Goal: Task Accomplishment & Management: Use online tool/utility

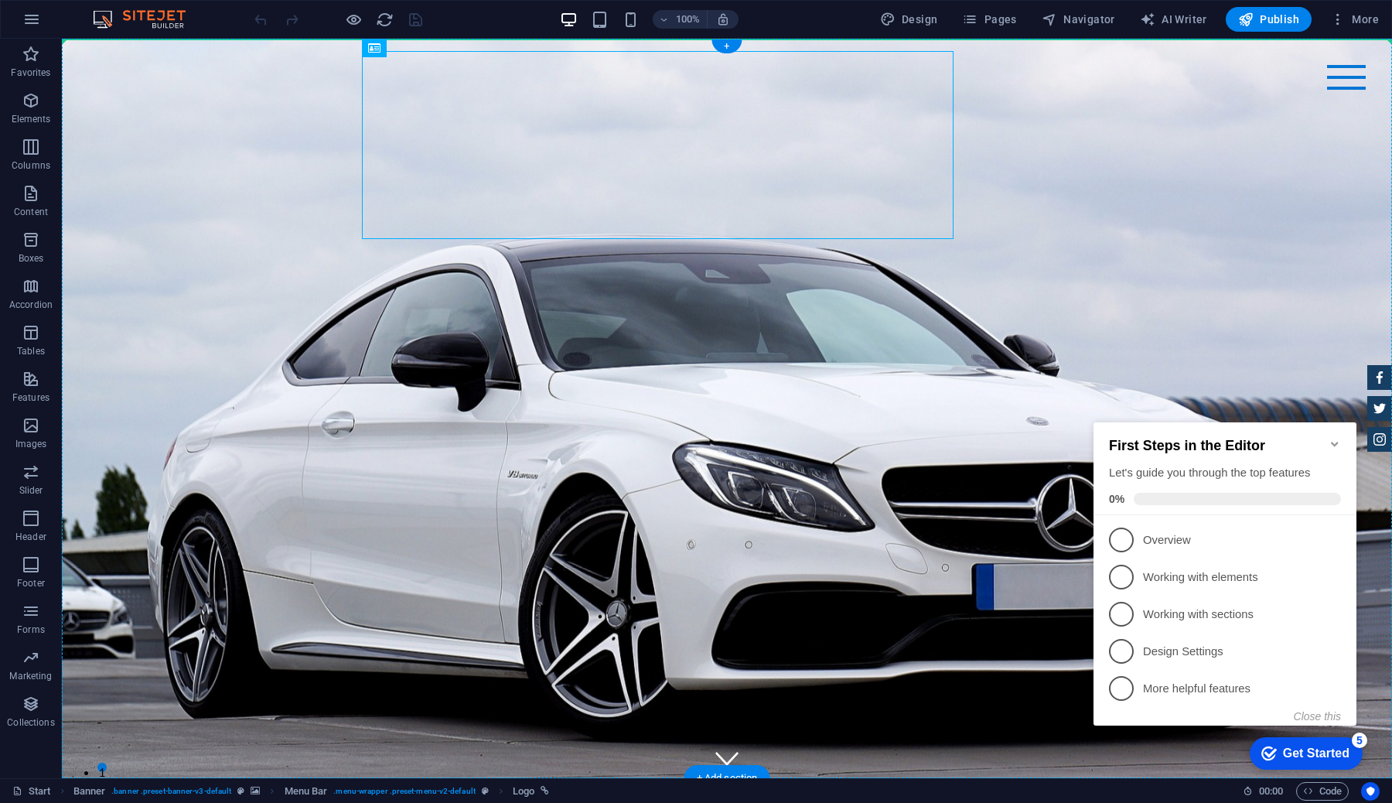
drag, startPoint x: 443, startPoint y: 89, endPoint x: 299, endPoint y: 65, distance: 145.8
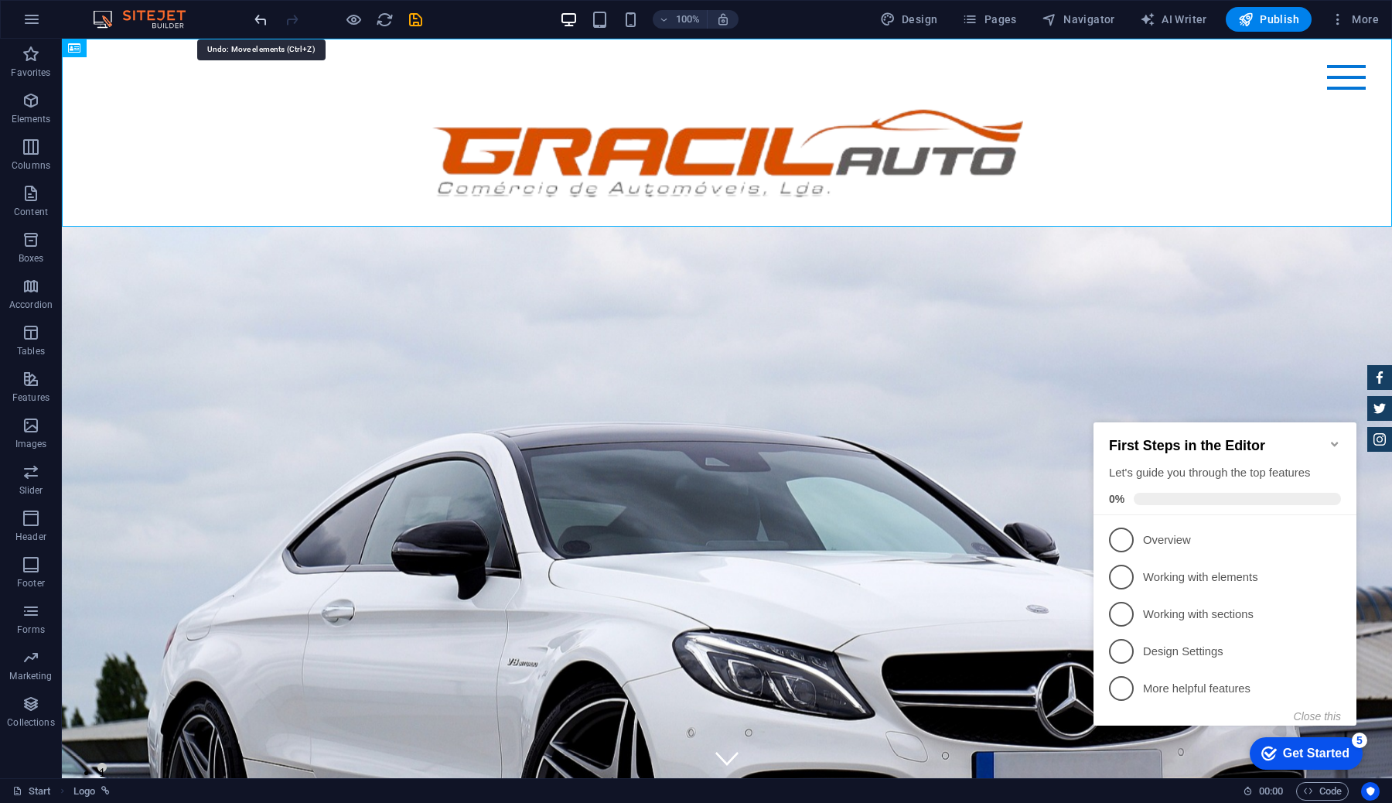
click at [261, 16] on icon "undo" at bounding box center [261, 20] width 18 height 18
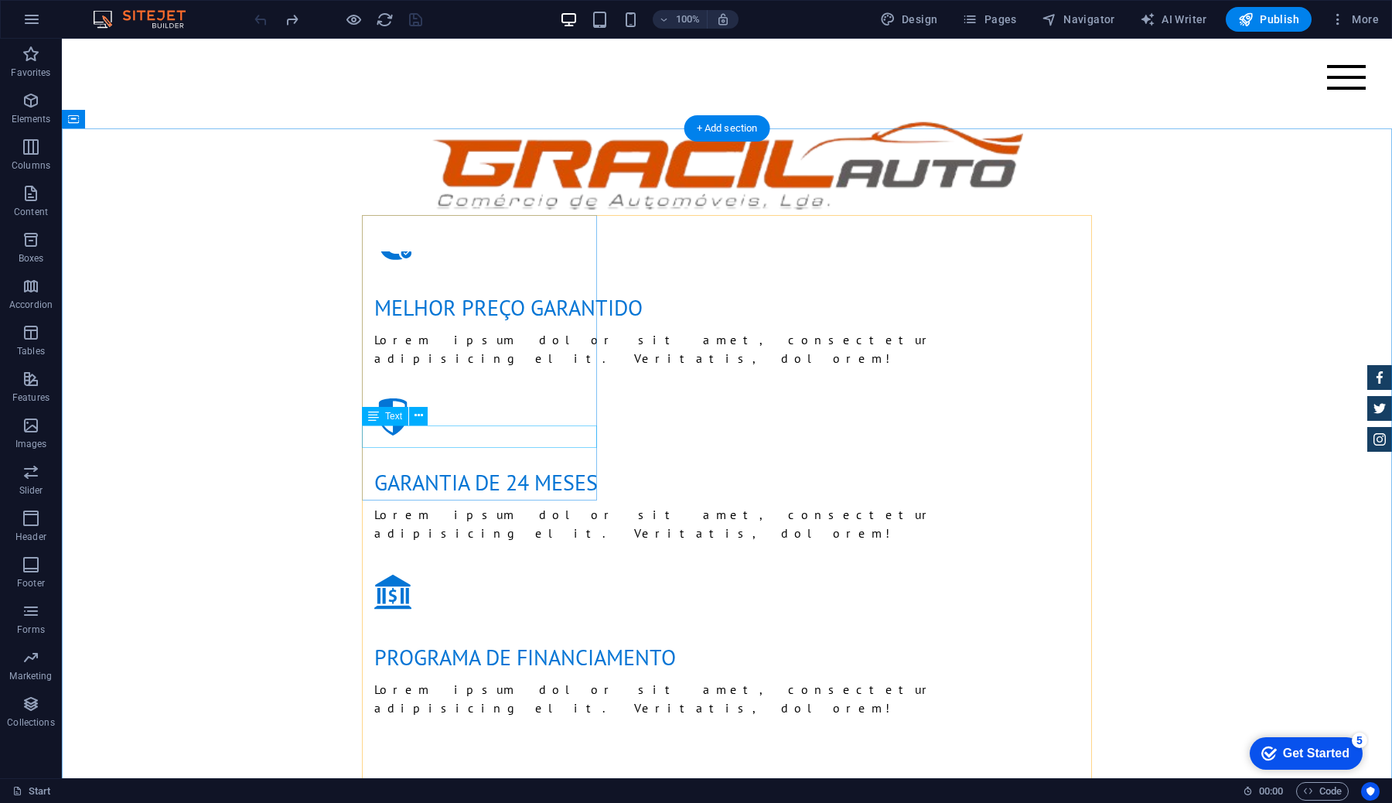
scroll to position [2044, 0]
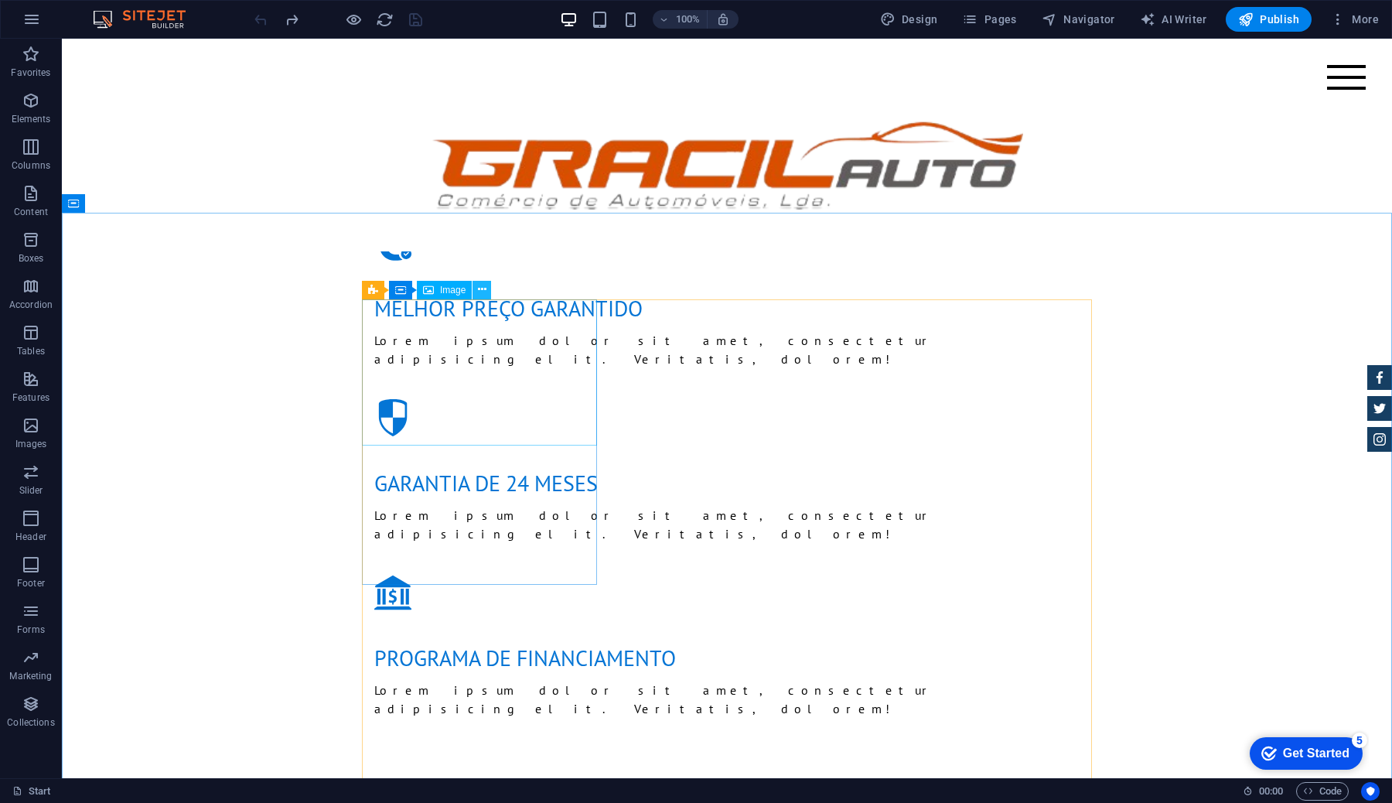
click at [487, 291] on button at bounding box center [481, 290] width 19 height 19
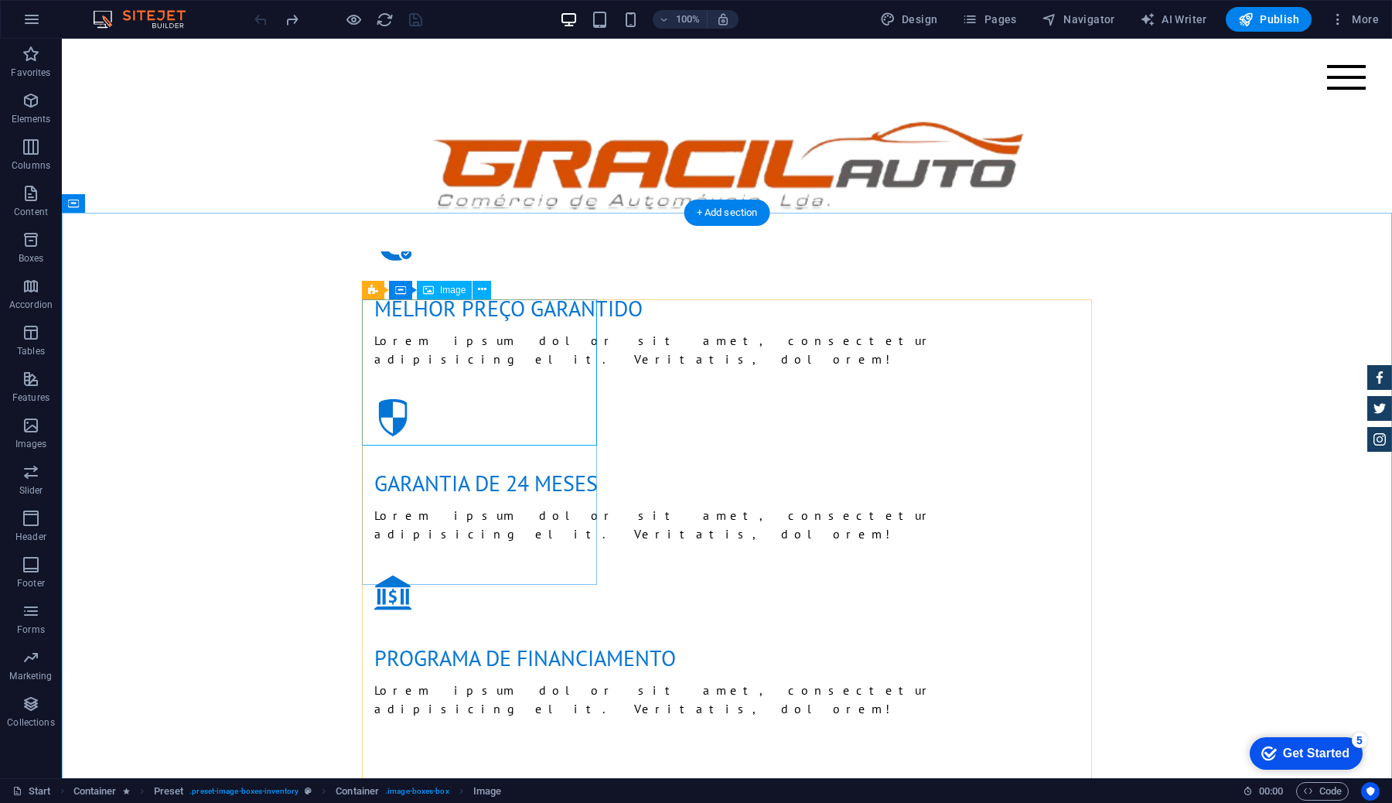
click at [503, 295] on icon at bounding box center [507, 289] width 9 height 16
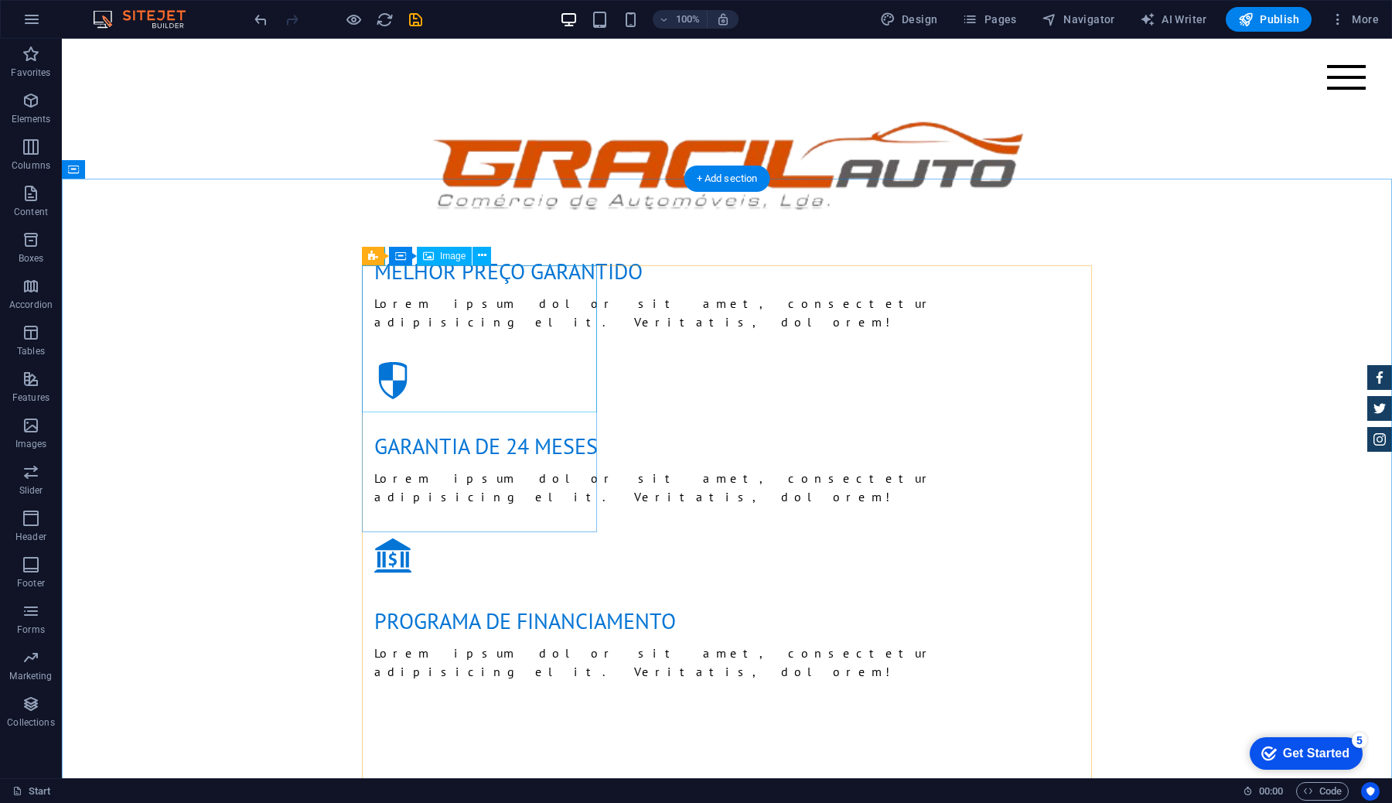
scroll to position [2076, 0]
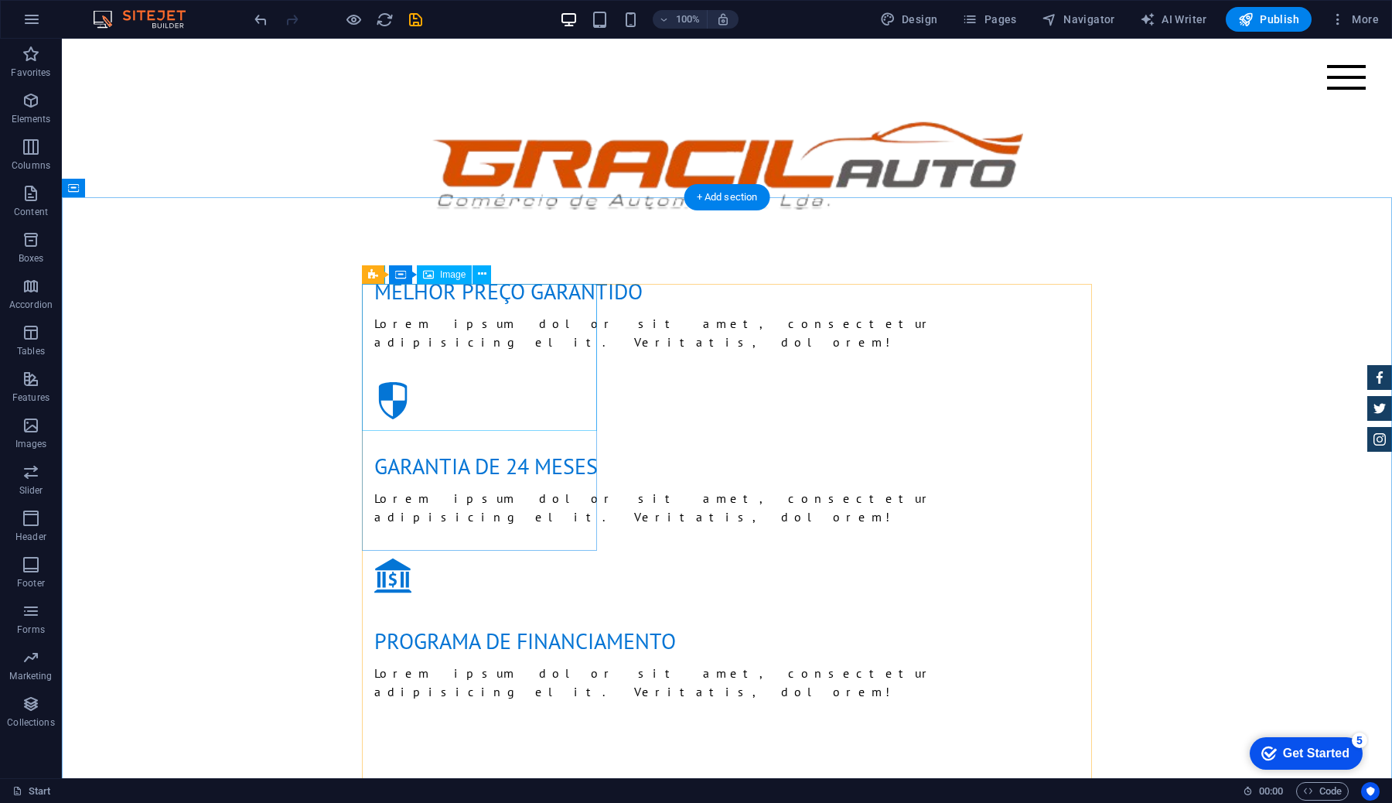
scroll to position [2050, 0]
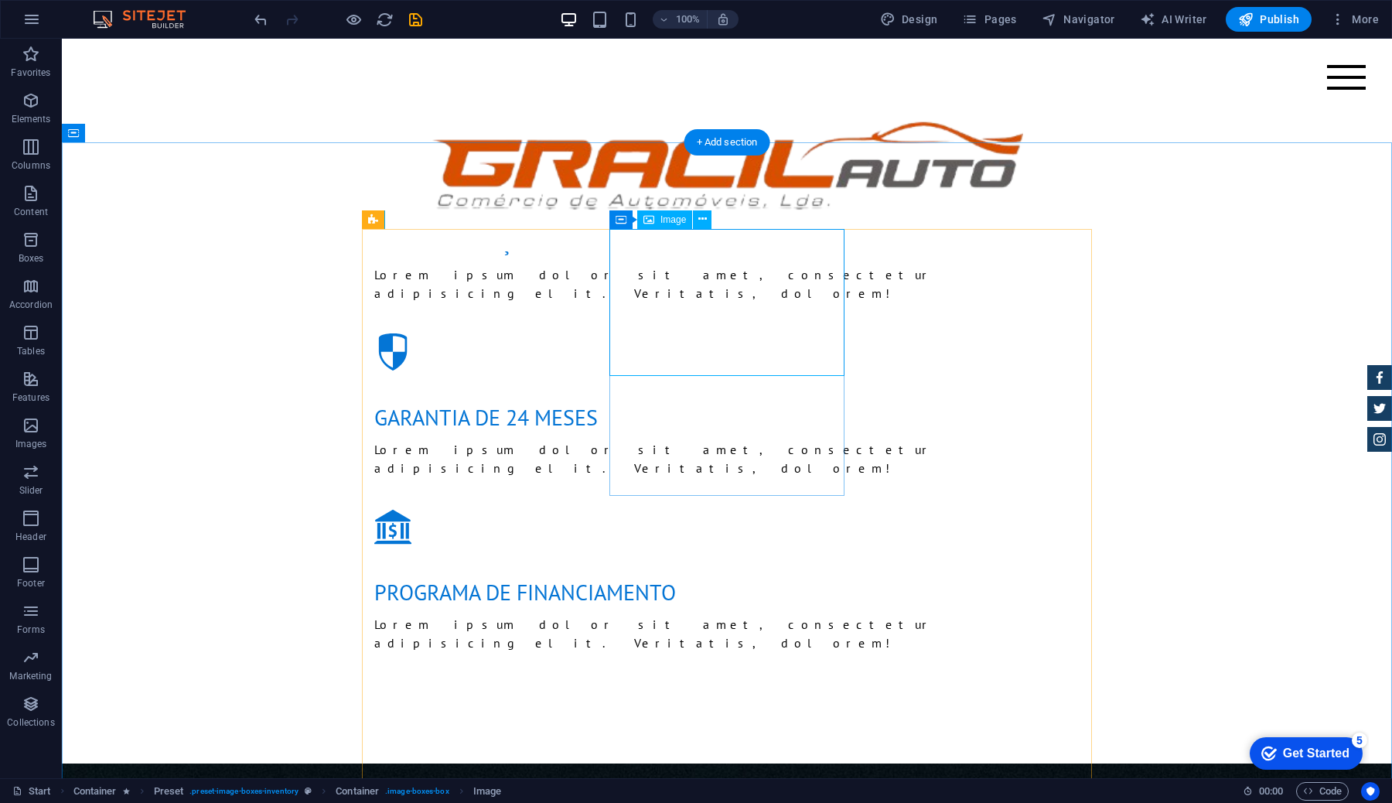
scroll to position [2108, 0]
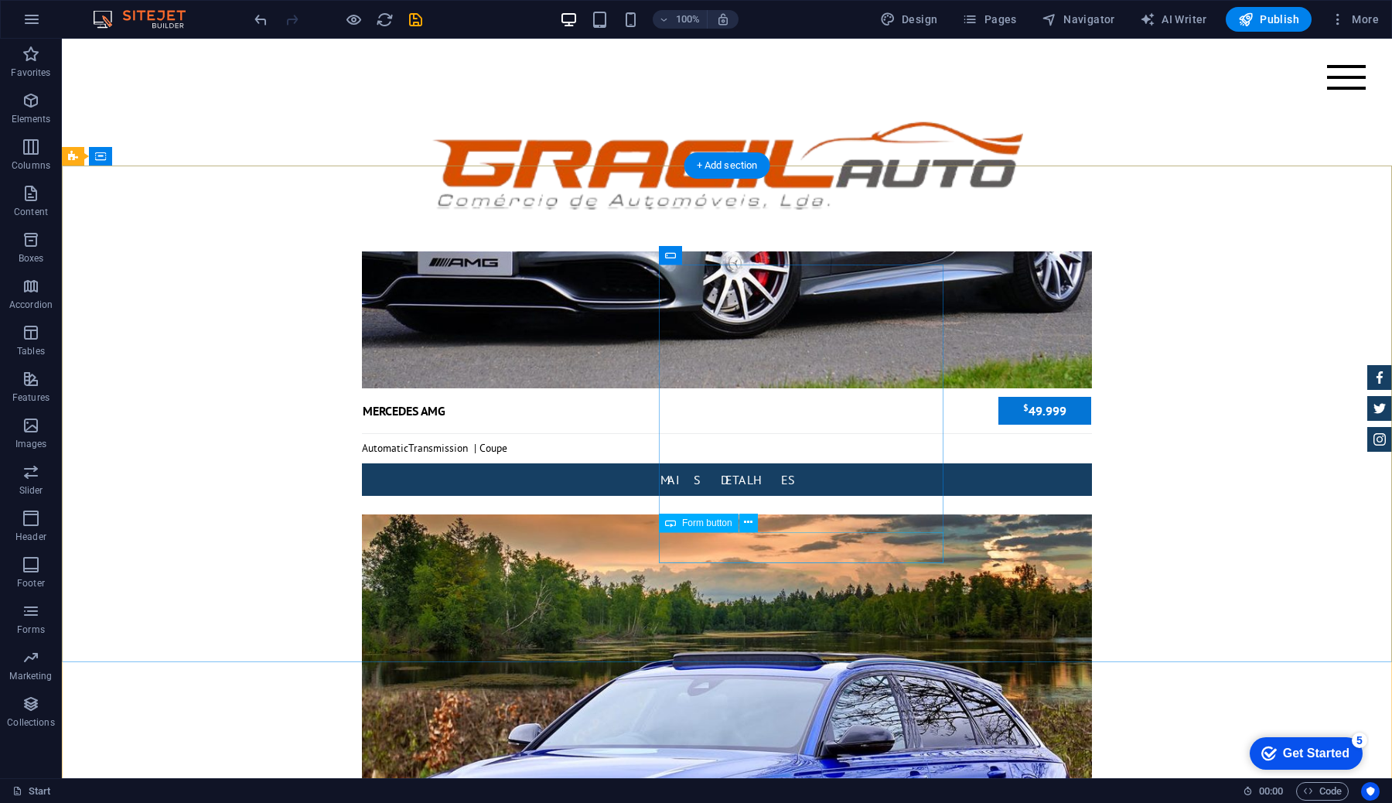
scroll to position [5671, 0]
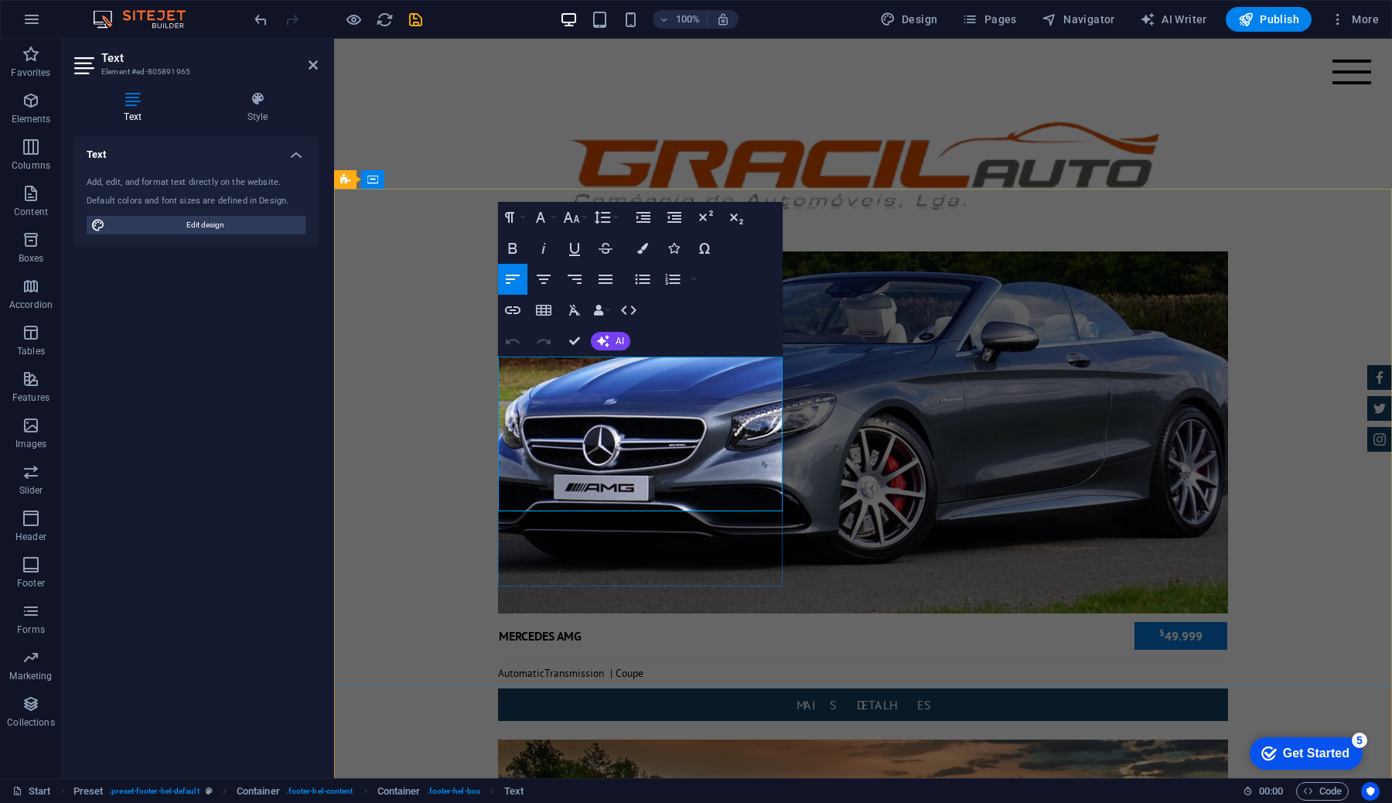
scroll to position [5733, 0]
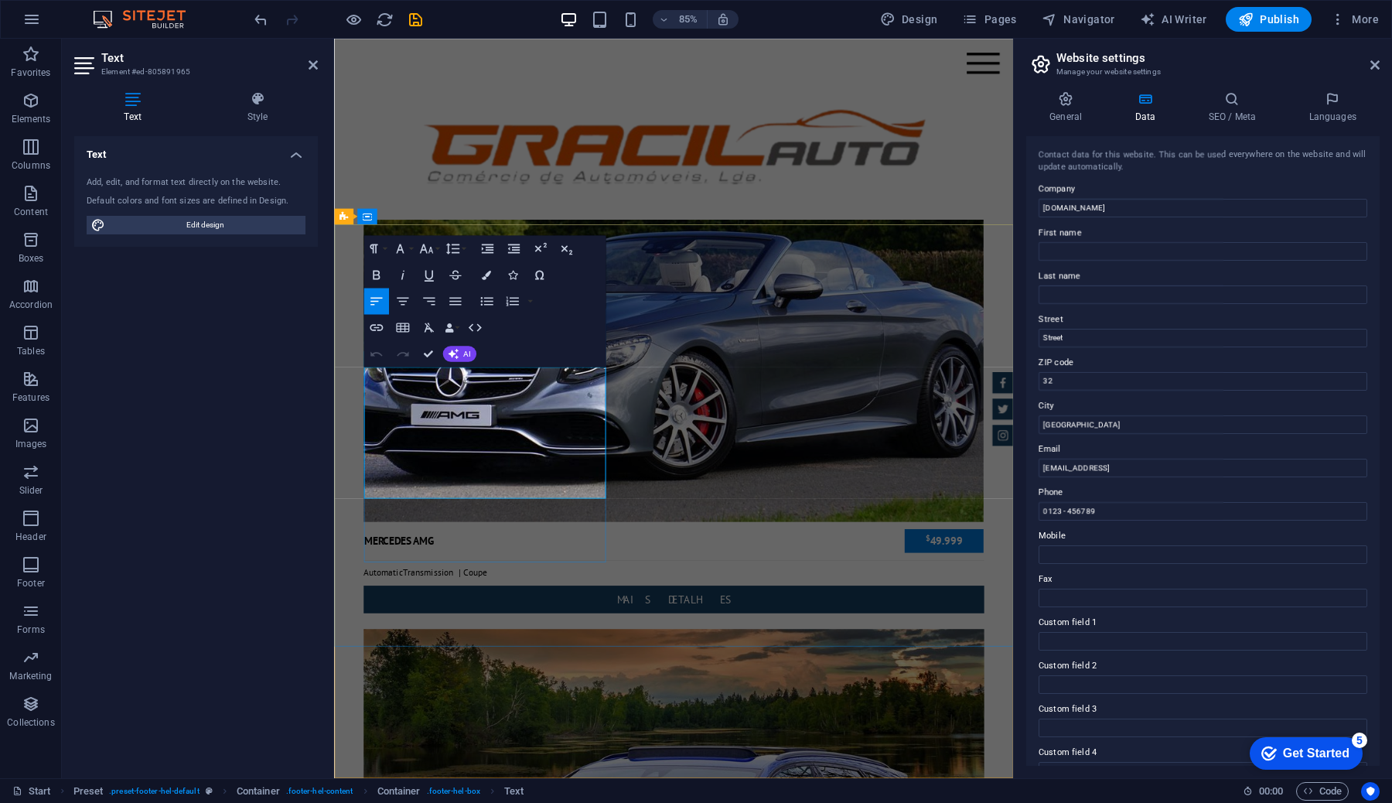
click at [1093, 258] on input "First name" at bounding box center [1202, 251] width 329 height 19
type input "[PERSON_NAME]"
click at [1109, 298] on input "Last name" at bounding box center [1202, 294] width 329 height 19
type input "[PERSON_NAME]"
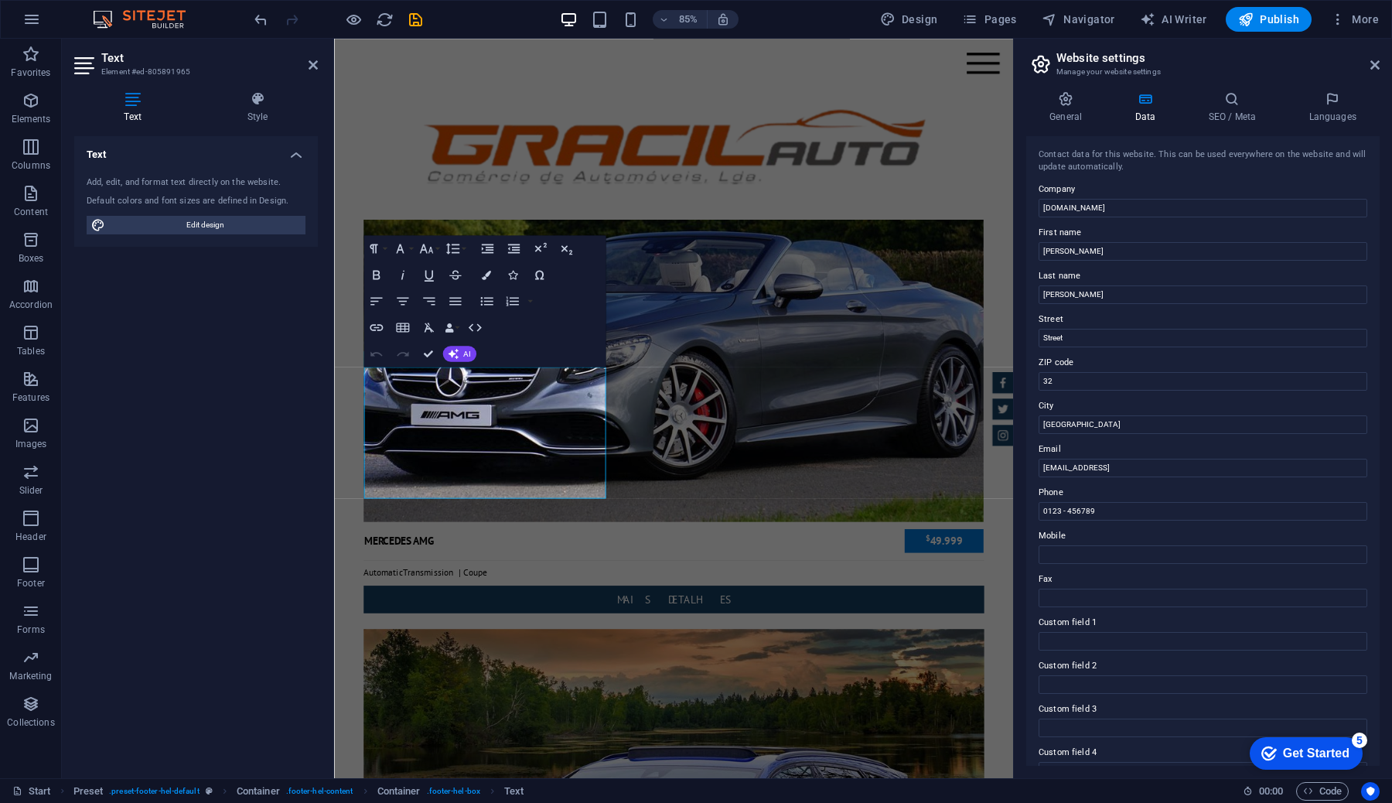
click at [1013, 320] on aside "Website settings Manage your website settings General Data SEO / Meta Languages…" at bounding box center [1202, 408] width 379 height 739
click at [35, 622] on span "Forms" at bounding box center [31, 620] width 62 height 37
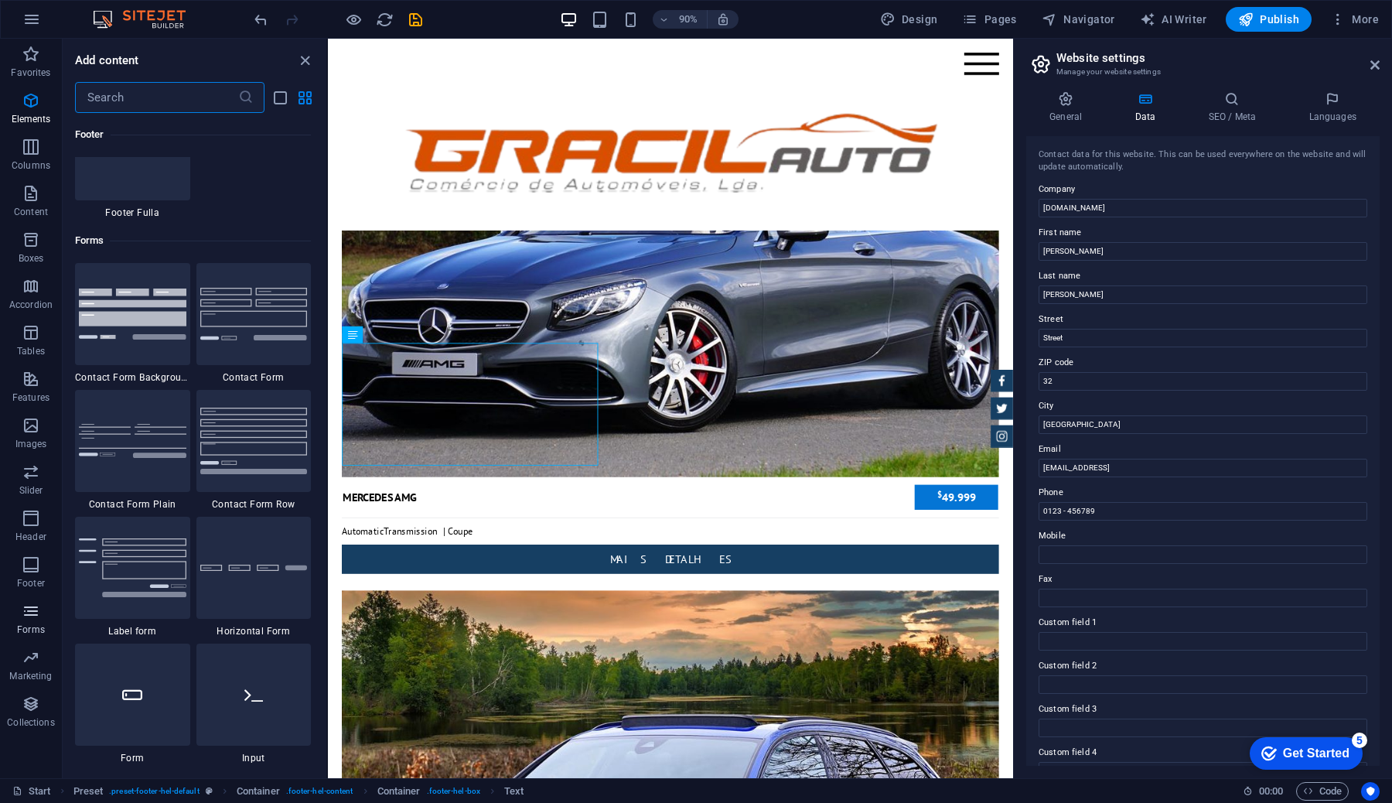
scroll to position [11289, 0]
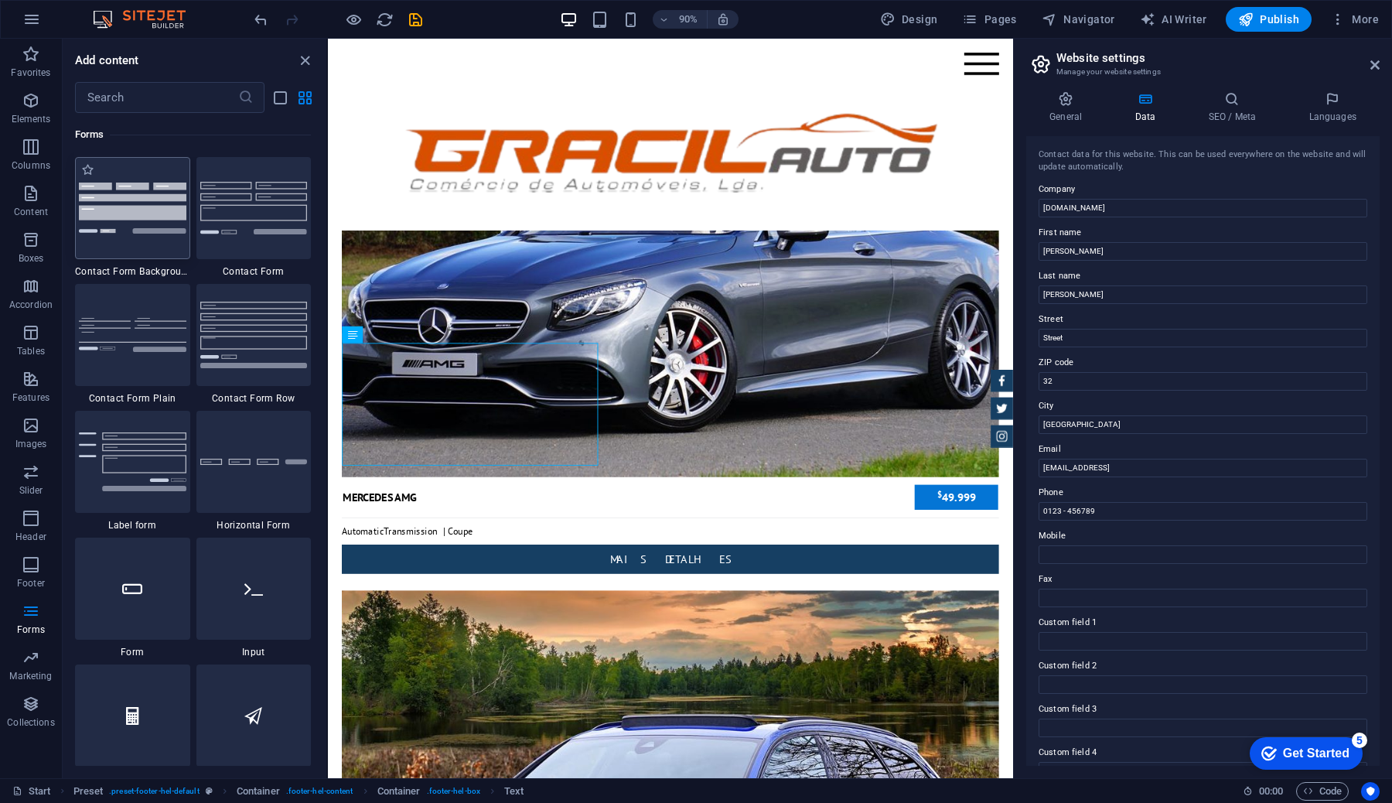
click at [138, 206] on img at bounding box center [132, 207] width 107 height 50
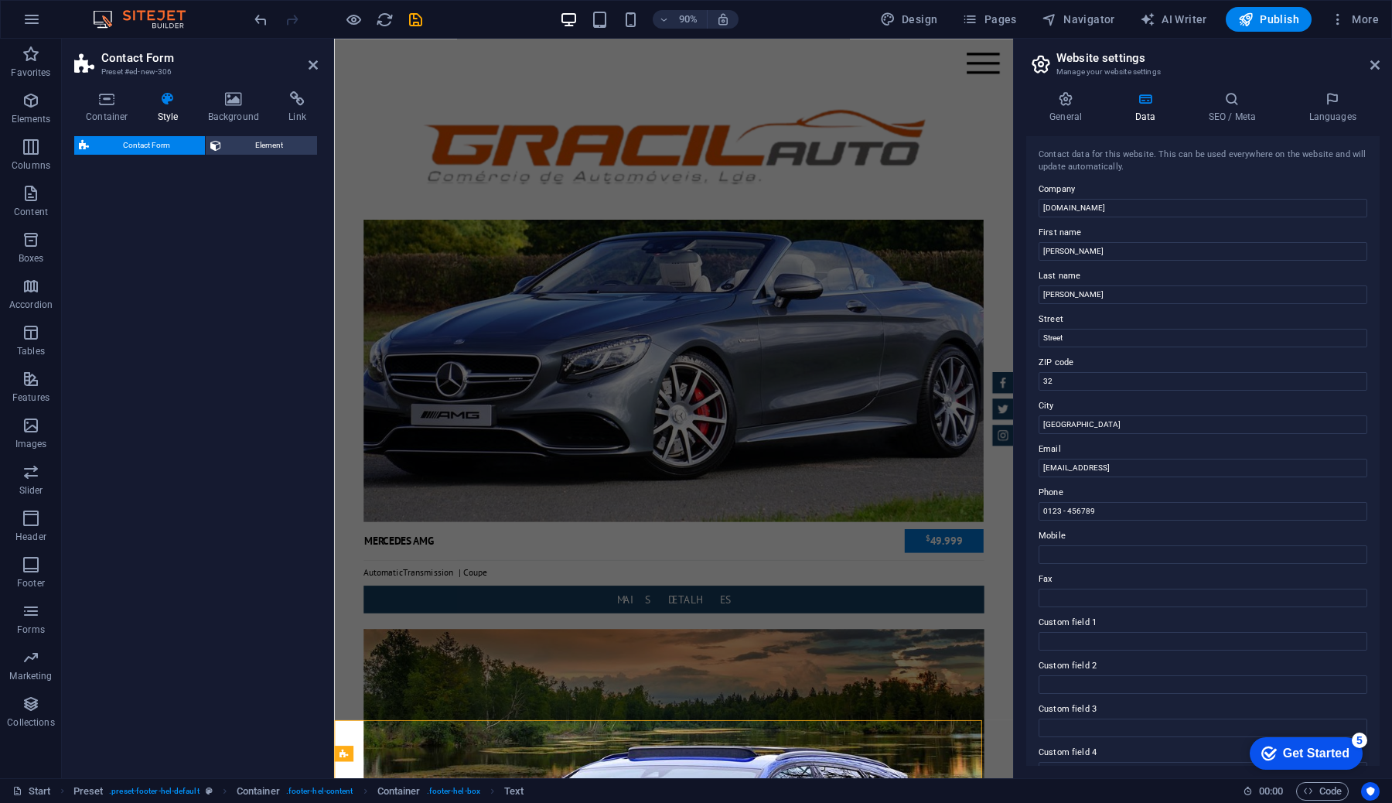
select select "rem"
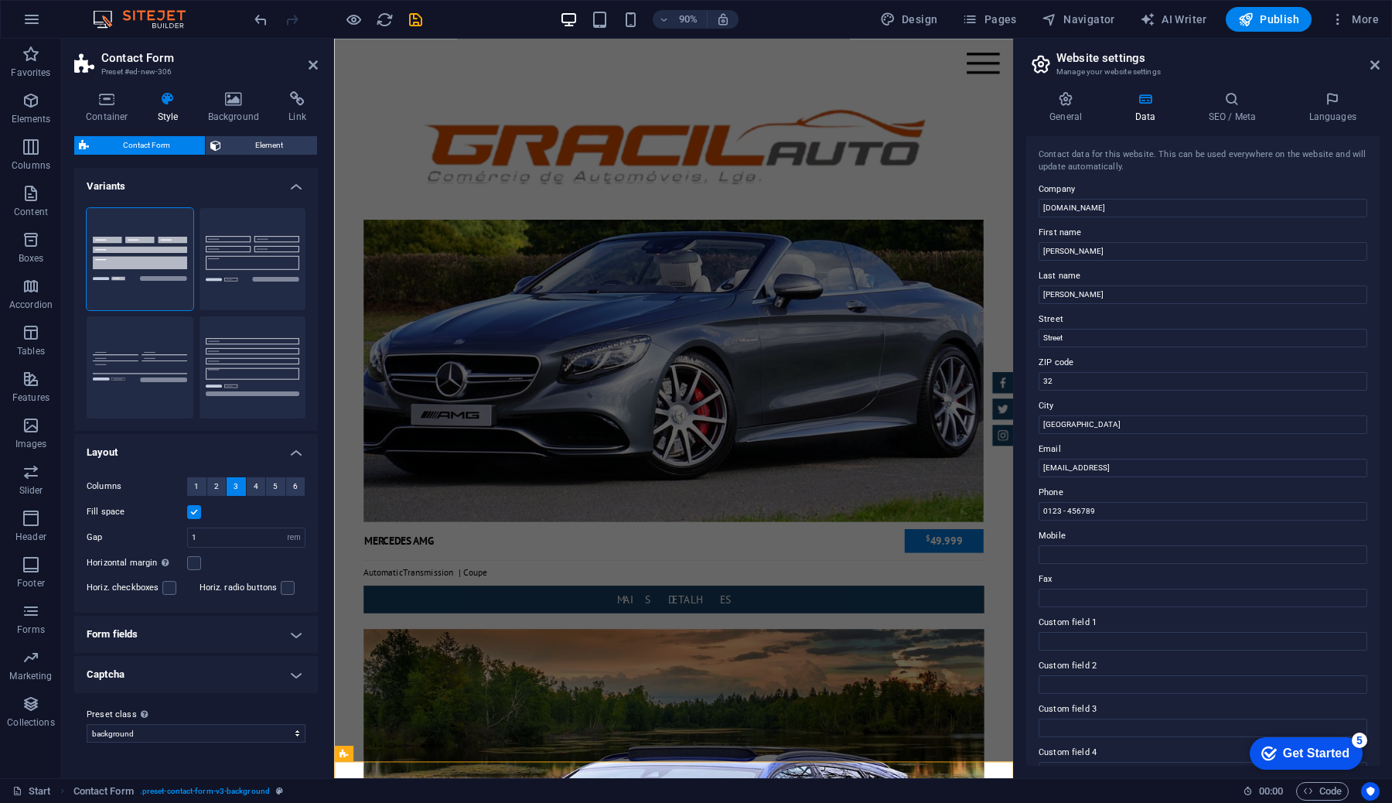
scroll to position [5753, 0]
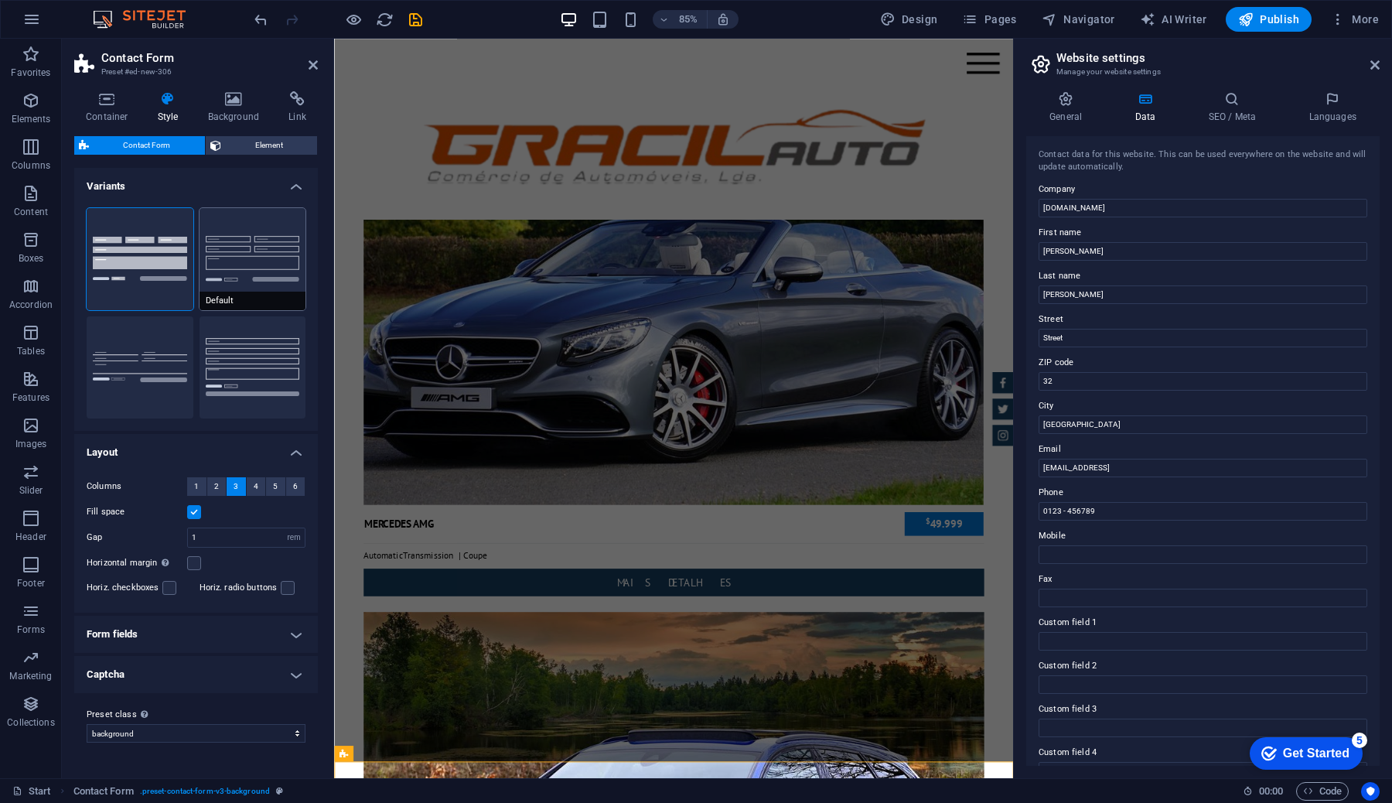
click at [243, 284] on button "Default" at bounding box center [252, 259] width 107 height 102
